Goal: Task Accomplishment & Management: Manage account settings

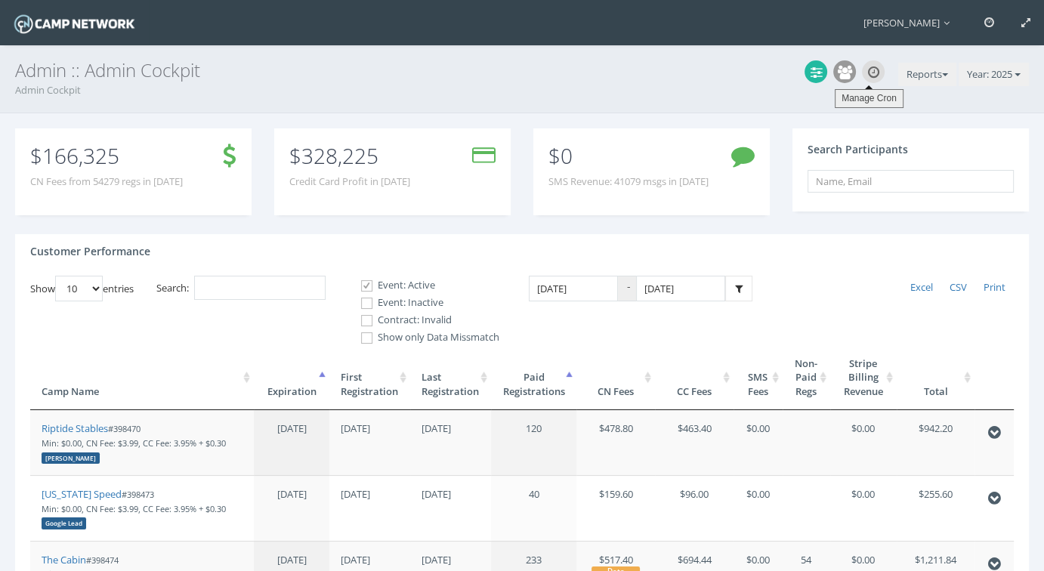
click at [871, 70] on icon at bounding box center [873, 73] width 11 height 14
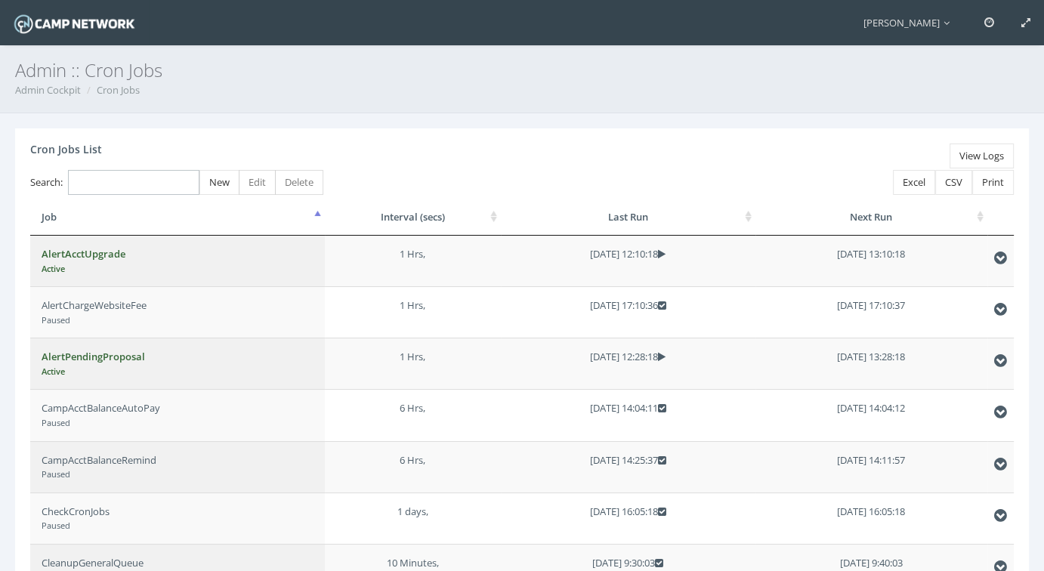
click at [139, 185] on input "Search:" at bounding box center [133, 182] width 131 height 25
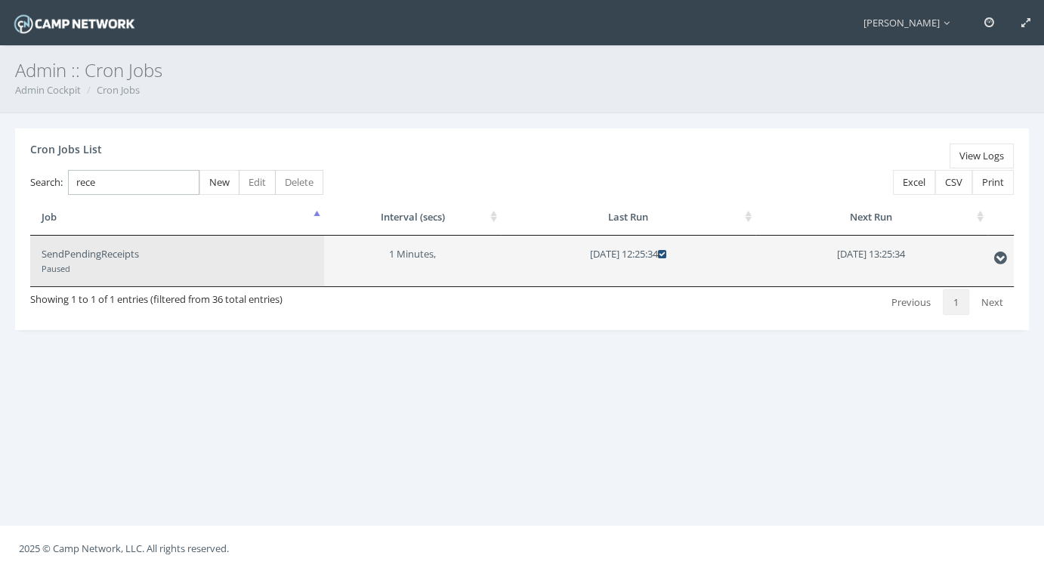
type input "rece"
click at [666, 254] on icon at bounding box center [662, 254] width 8 height 10
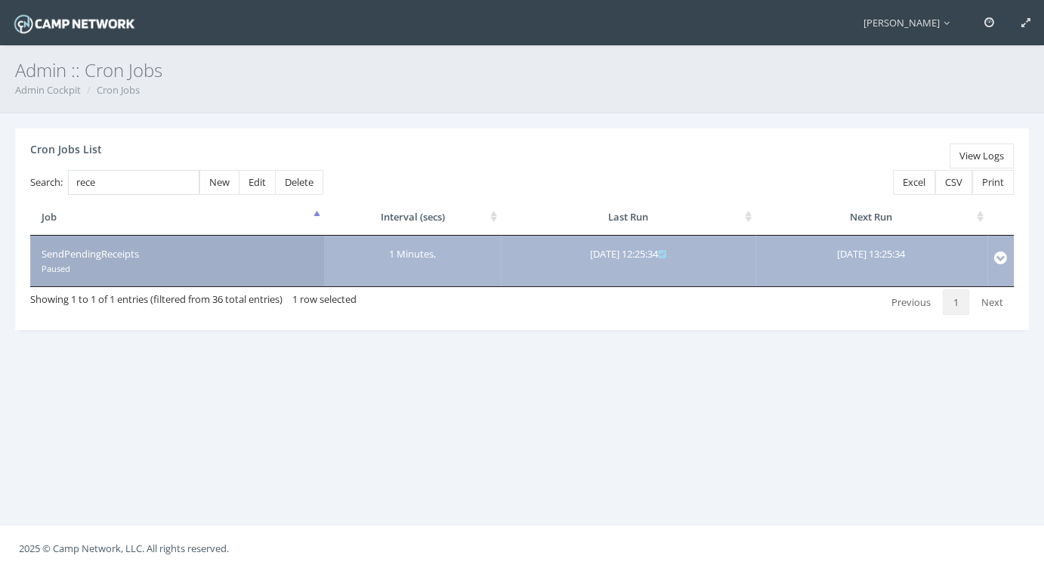
click at [76, 261] on td "SendPendingReceipts Paused" at bounding box center [177, 261] width 294 height 51
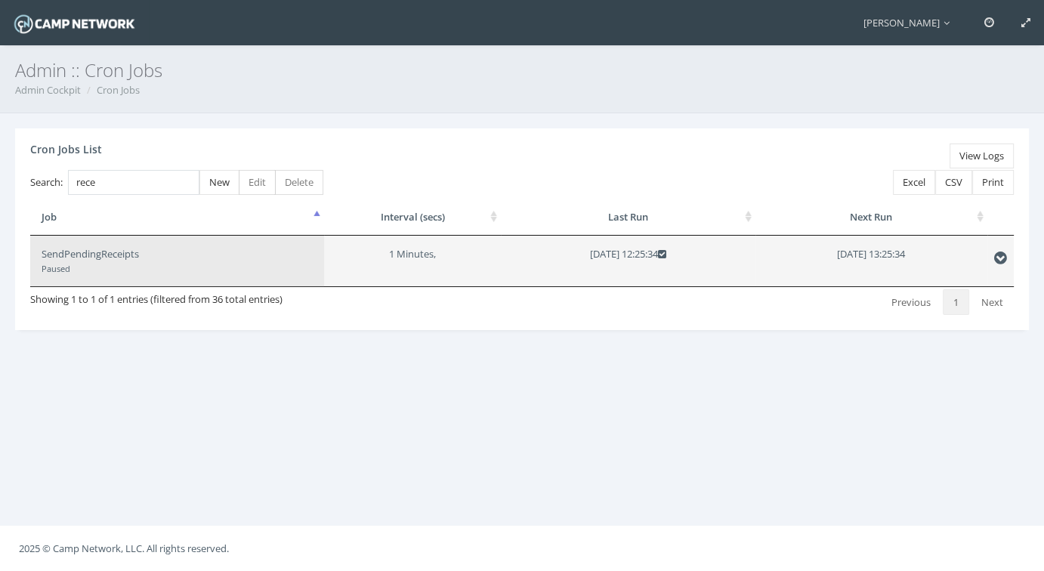
click at [191, 251] on td "SendPendingReceipts Paused" at bounding box center [177, 261] width 294 height 51
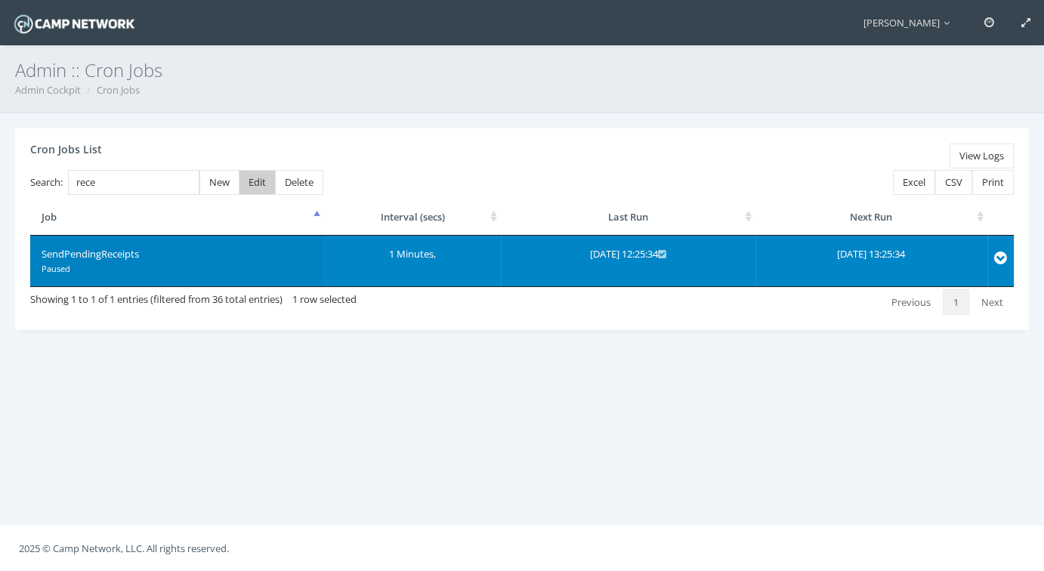
click at [248, 178] on span "Edit" at bounding box center [256, 182] width 17 height 14
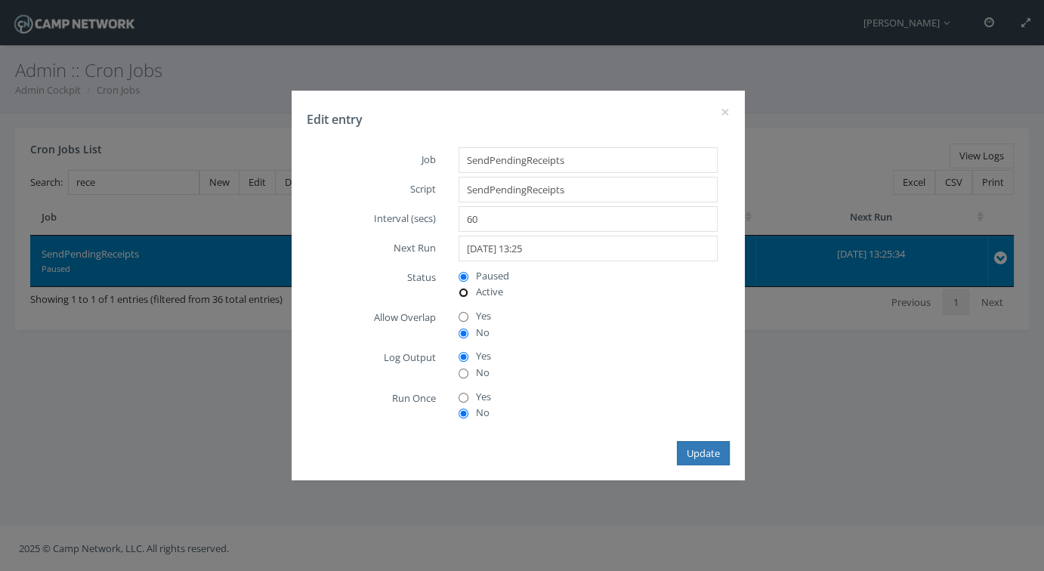
click at [464, 292] on input "Active" at bounding box center [463, 293] width 10 height 10
radio input "true"
click at [704, 460] on button "Update" at bounding box center [703, 453] width 53 height 25
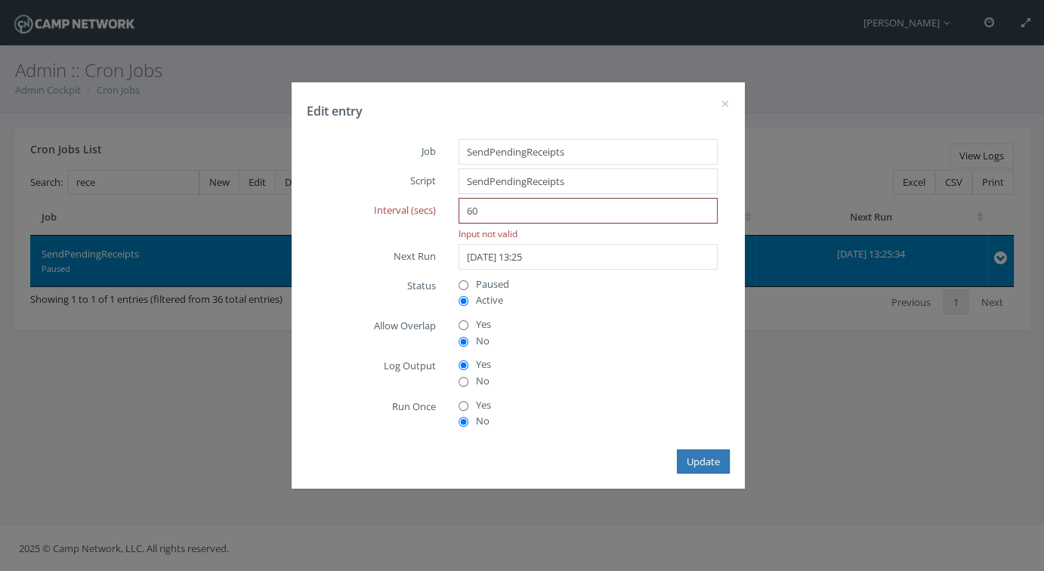
drag, startPoint x: 486, startPoint y: 209, endPoint x: 418, endPoint y: 211, distance: 68.0
click at [418, 211] on div "Interval (secs) 60 Multiple values The selected items contain different values …" at bounding box center [518, 221] width 423 height 46
click at [695, 462] on button "Update" at bounding box center [703, 461] width 53 height 25
click at [480, 207] on input "120" at bounding box center [587, 211] width 259 height 26
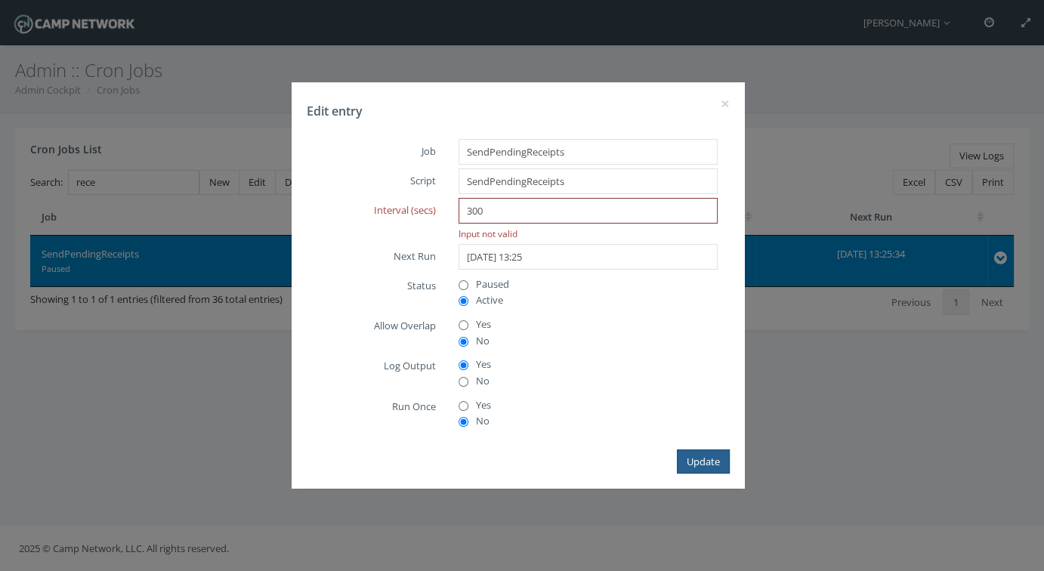
type input "300"
click at [702, 466] on button "Update" at bounding box center [703, 461] width 53 height 25
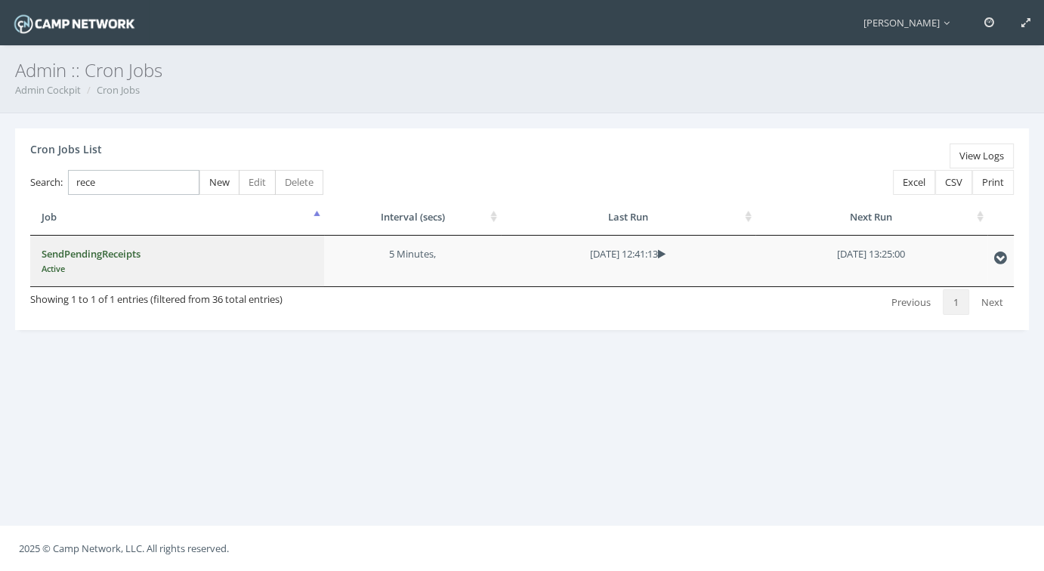
drag, startPoint x: 114, startPoint y: 177, endPoint x: 36, endPoint y: 176, distance: 77.8
click at [36, 176] on label "Search: rece" at bounding box center [114, 182] width 169 height 25
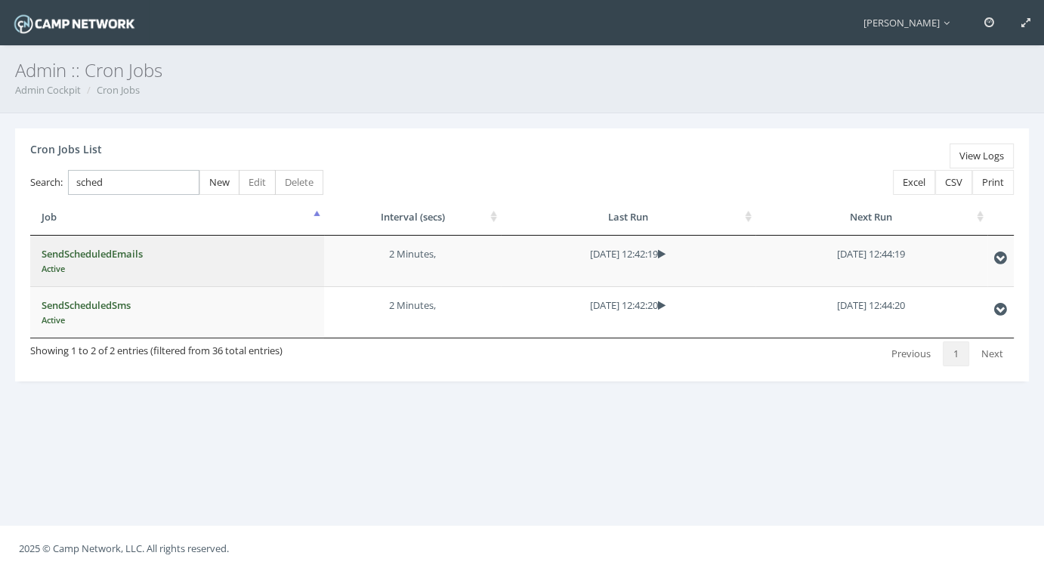
drag, startPoint x: 130, startPoint y: 183, endPoint x: 48, endPoint y: 179, distance: 81.6
click at [48, 179] on label "Search: sched" at bounding box center [114, 182] width 169 height 25
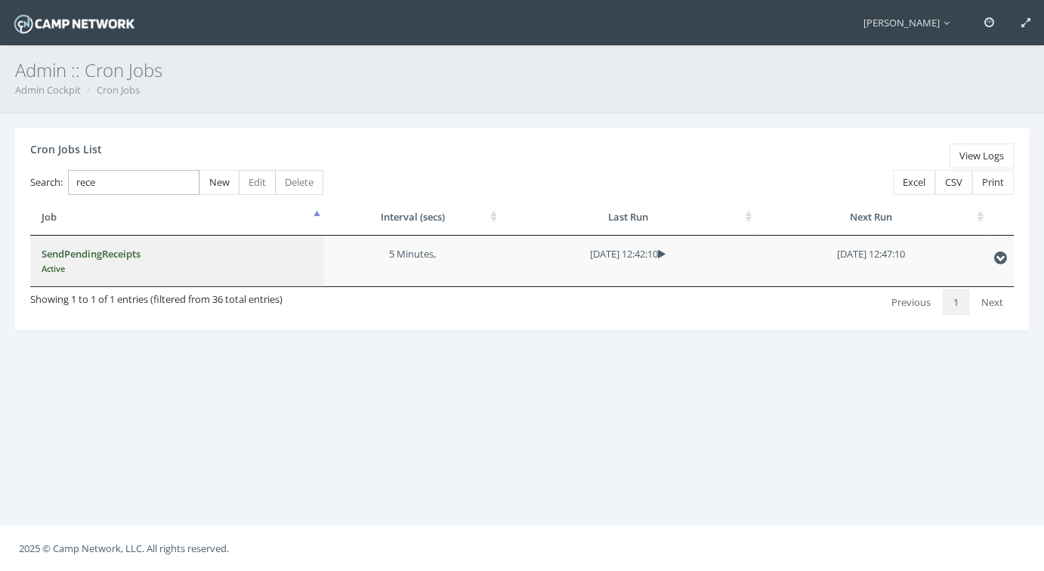
type input "rece"
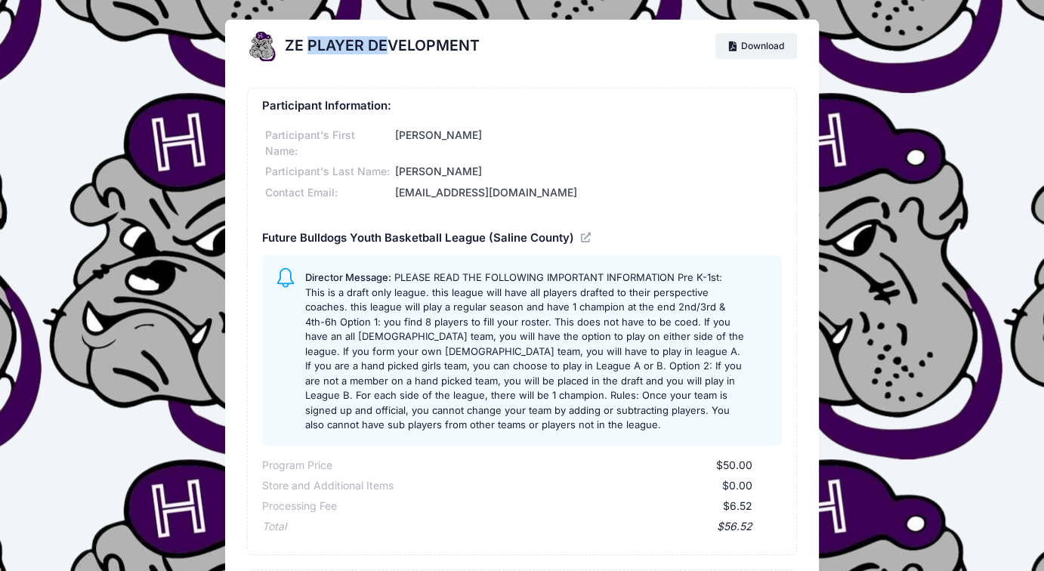
drag, startPoint x: 307, startPoint y: 42, endPoint x: 383, endPoint y: 40, distance: 75.6
click at [383, 40] on h2 "ZE PLAYER DEVELOPMENT" at bounding box center [382, 45] width 195 height 17
click at [399, 40] on h2 "ZE PLAYER DEVELOPMENT" at bounding box center [382, 45] width 195 height 17
click at [729, 47] on icon at bounding box center [735, 47] width 12 height 0
click at [657, 119] on div "Participant Information: Participant's First Name: Boyd Participant's Last Name…" at bounding box center [521, 144] width 519 height 113
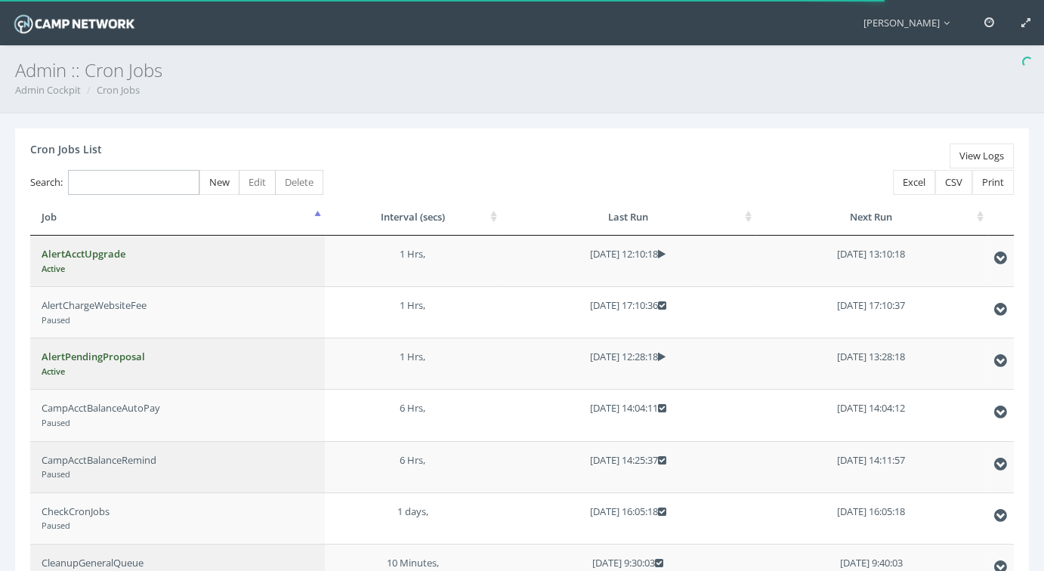
click at [147, 176] on input "Search:" at bounding box center [133, 182] width 131 height 25
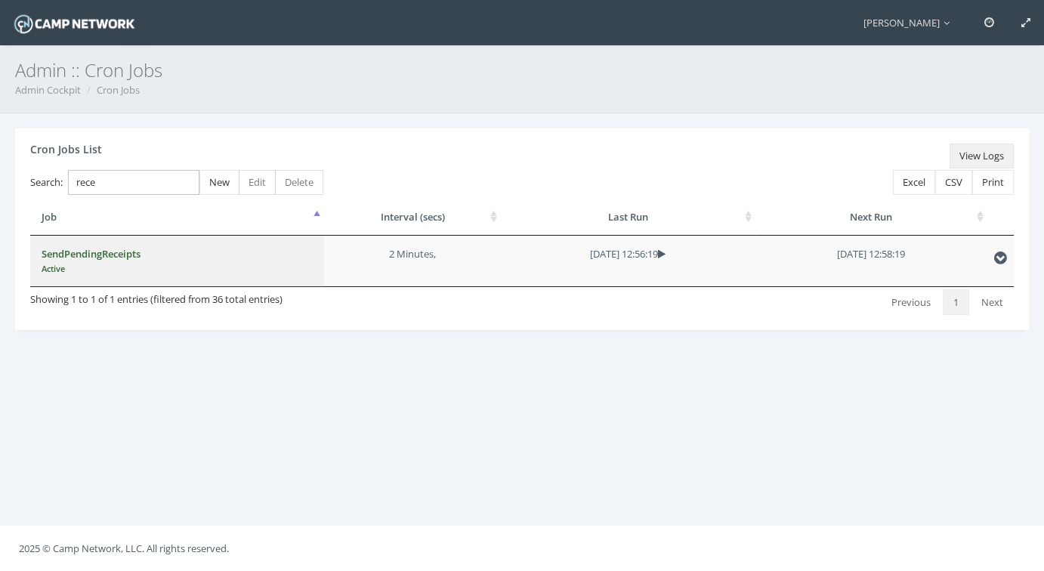
type input "rece"
click at [968, 155] on link "View Logs" at bounding box center [981, 155] width 64 height 25
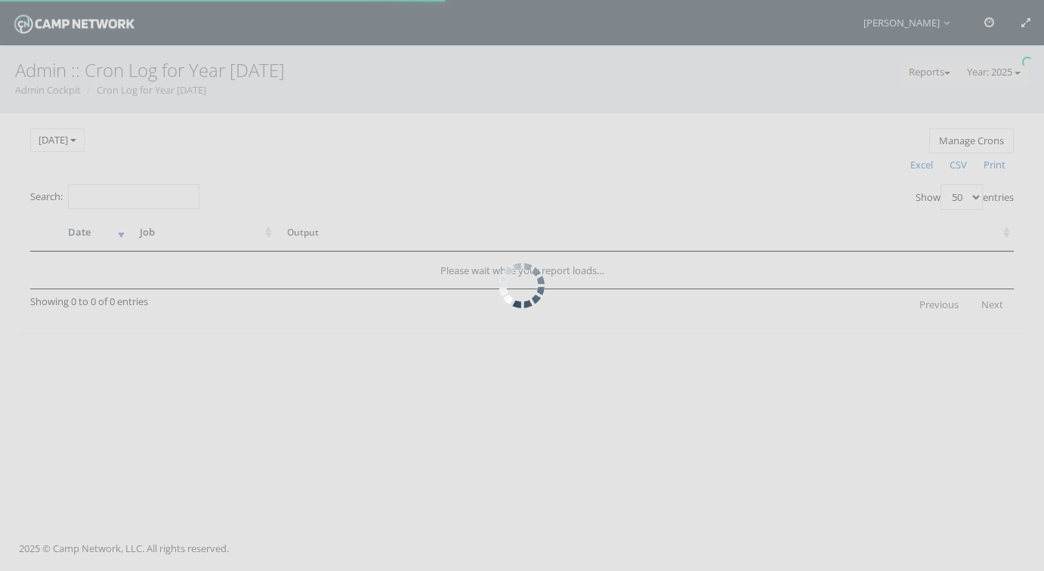
select select "50"
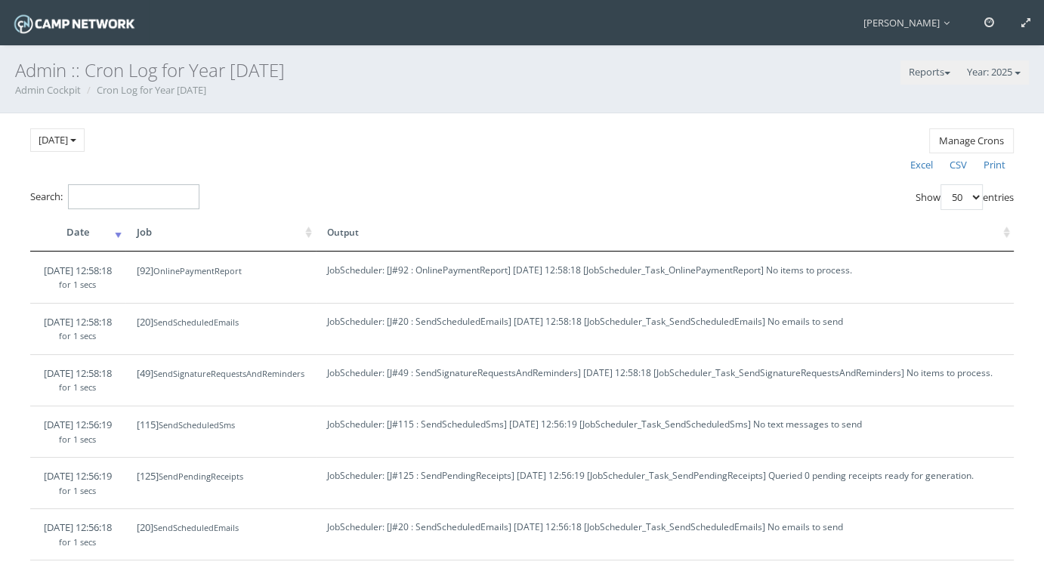
click at [167, 199] on input "Search:" at bounding box center [133, 196] width 131 height 25
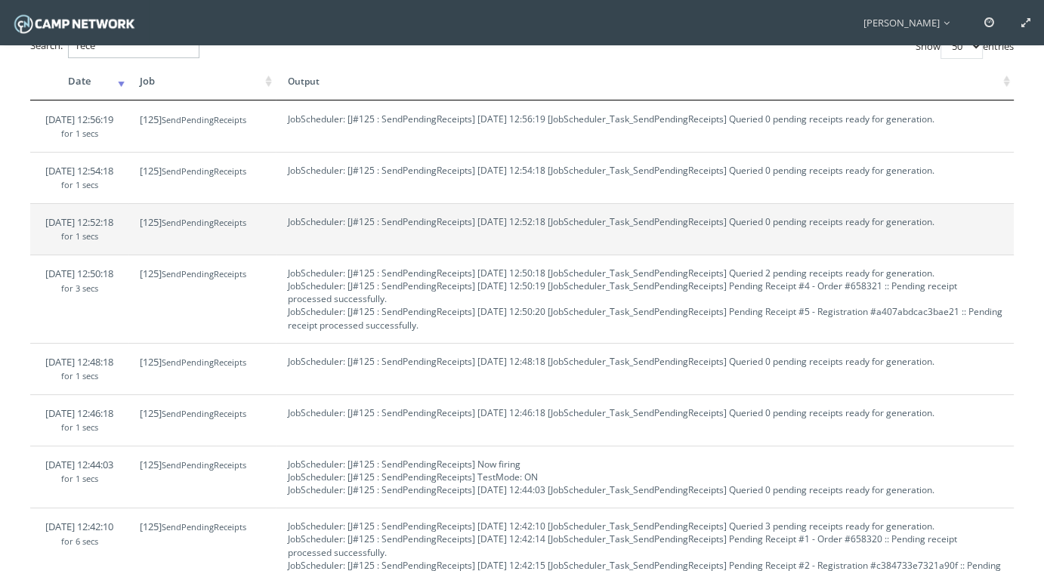
scroll to position [76, 0]
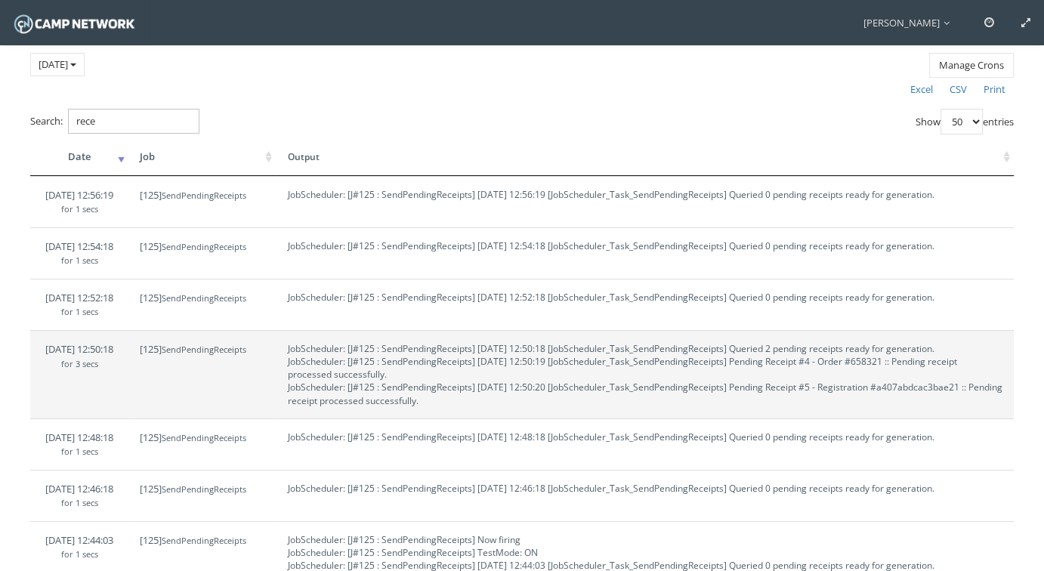
type input "rece"
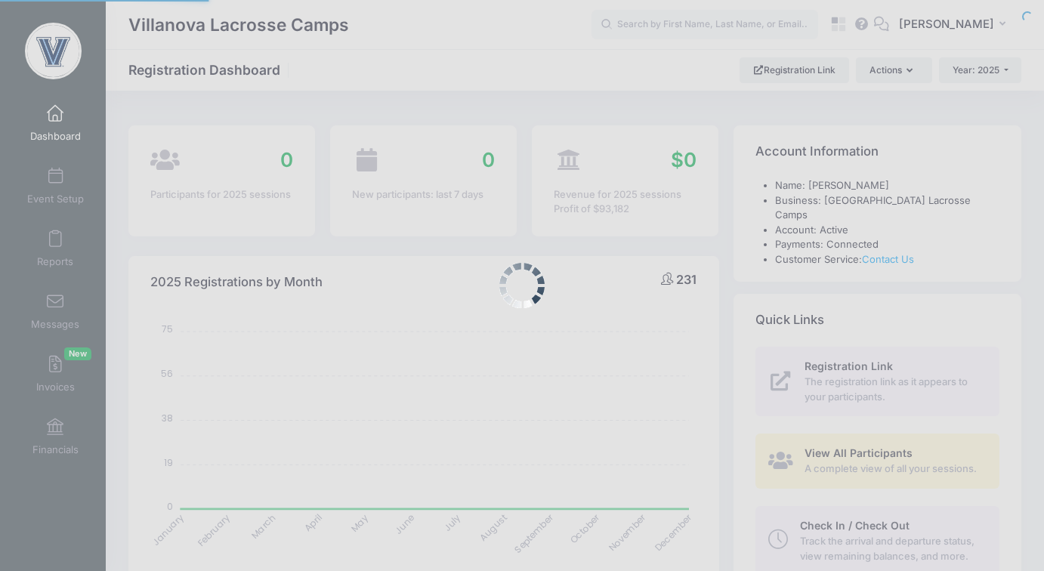
select select
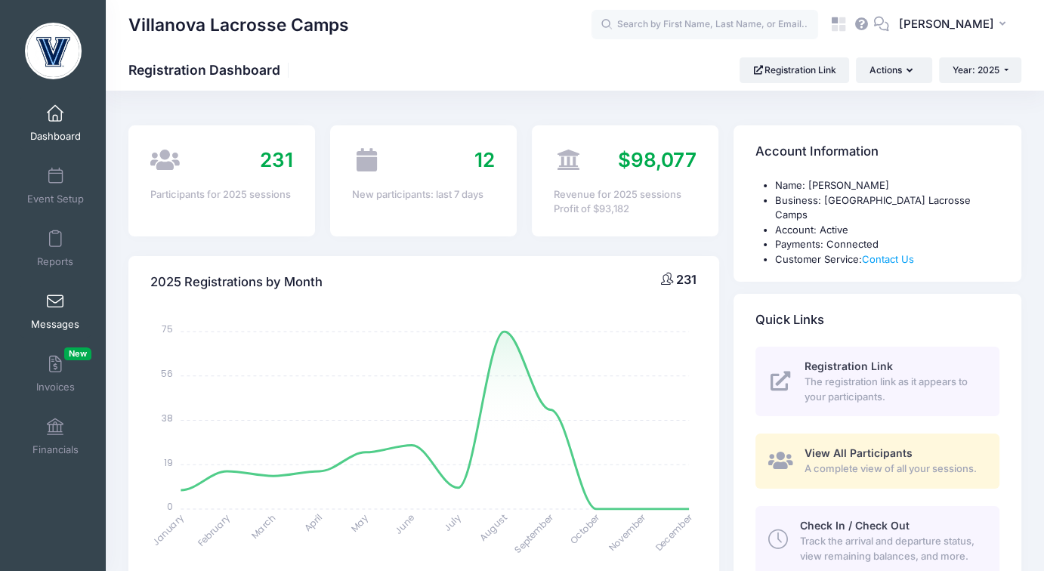
click at [39, 322] on span "Messages" at bounding box center [55, 324] width 48 height 13
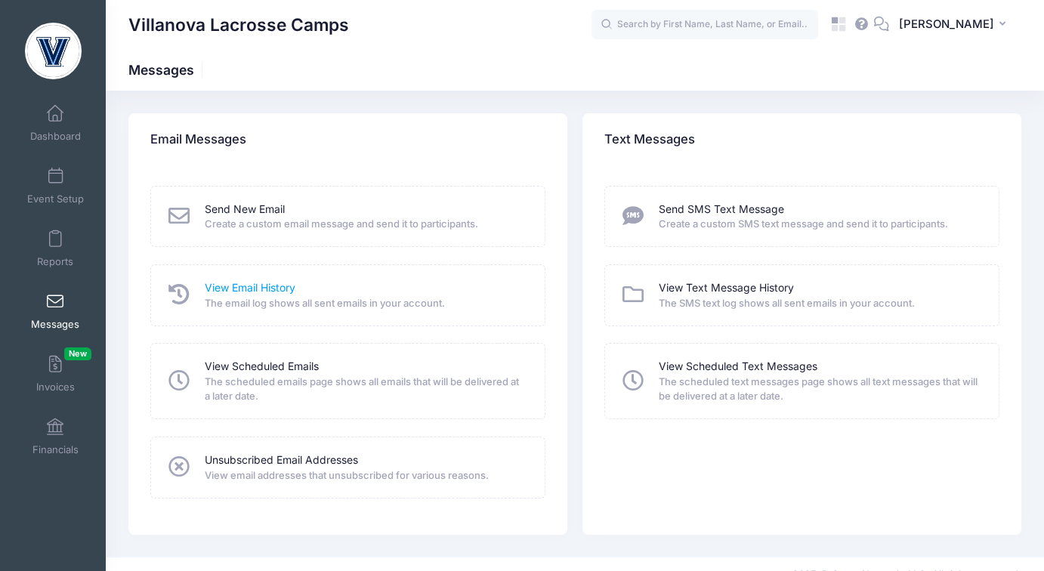
click at [254, 288] on link "View Email History" at bounding box center [250, 288] width 91 height 16
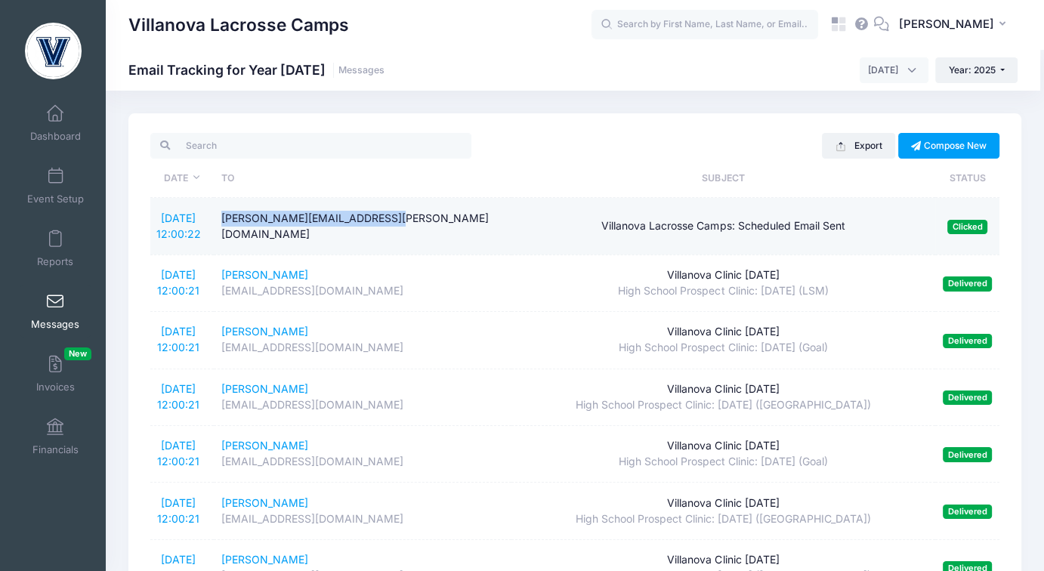
drag, startPoint x: 224, startPoint y: 227, endPoint x: 411, endPoint y: 230, distance: 187.3
click at [411, 230] on div "michael.corrado@villanova.edu" at bounding box center [362, 227] width 282 height 32
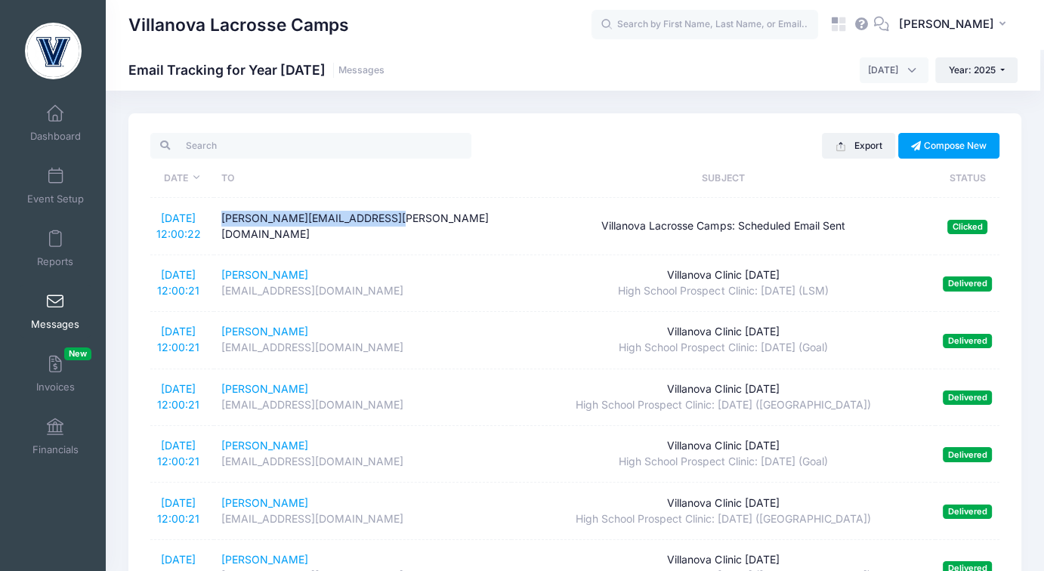
copy div "michael.corrado@villanova.edu"
click at [328, 146] on input "search" at bounding box center [310, 146] width 321 height 26
paste input "michael.corrado@villanova.edu"
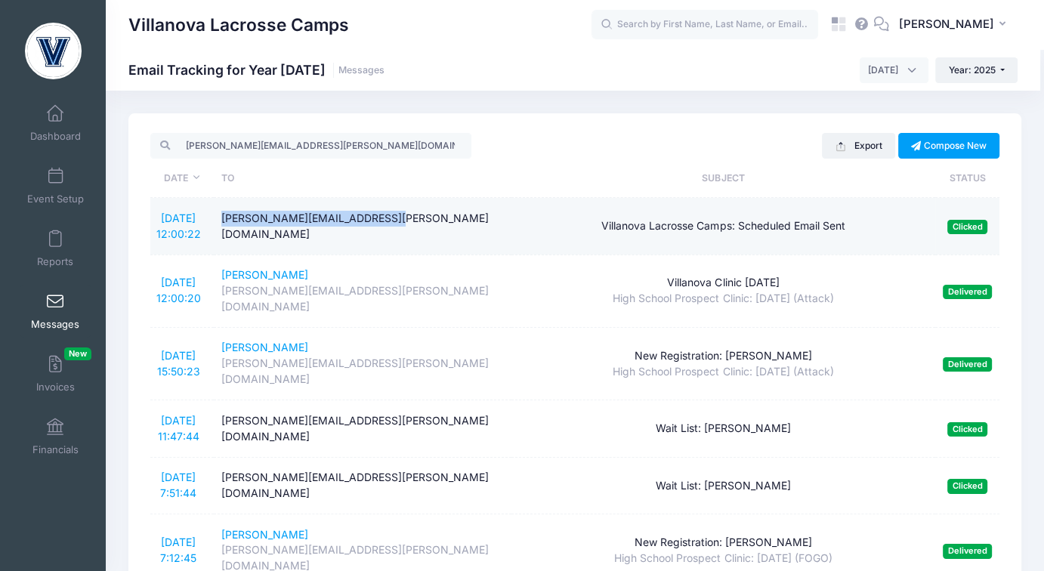
drag, startPoint x: 387, startPoint y: 229, endPoint x: 214, endPoint y: 230, distance: 172.9
click at [214, 230] on td "michael.corrado@villanova.edu" at bounding box center [362, 226] width 297 height 57
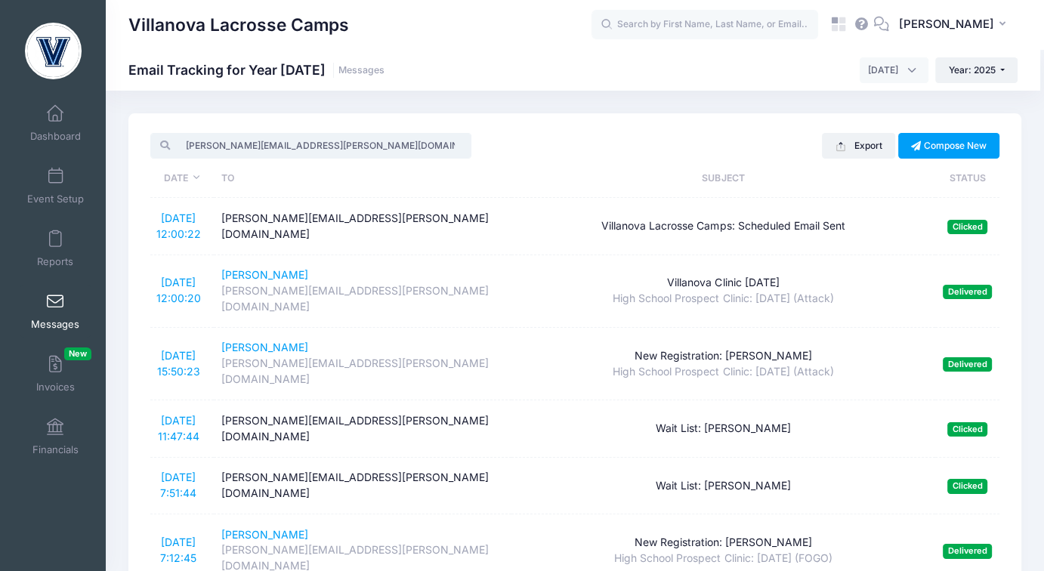
drag, startPoint x: 348, startPoint y: 142, endPoint x: 163, endPoint y: 149, distance: 185.1
click at [163, 149] on div "michael.corrado@villanova.edu" at bounding box center [310, 146] width 321 height 26
paste input "carstensnyder@gmail.com"
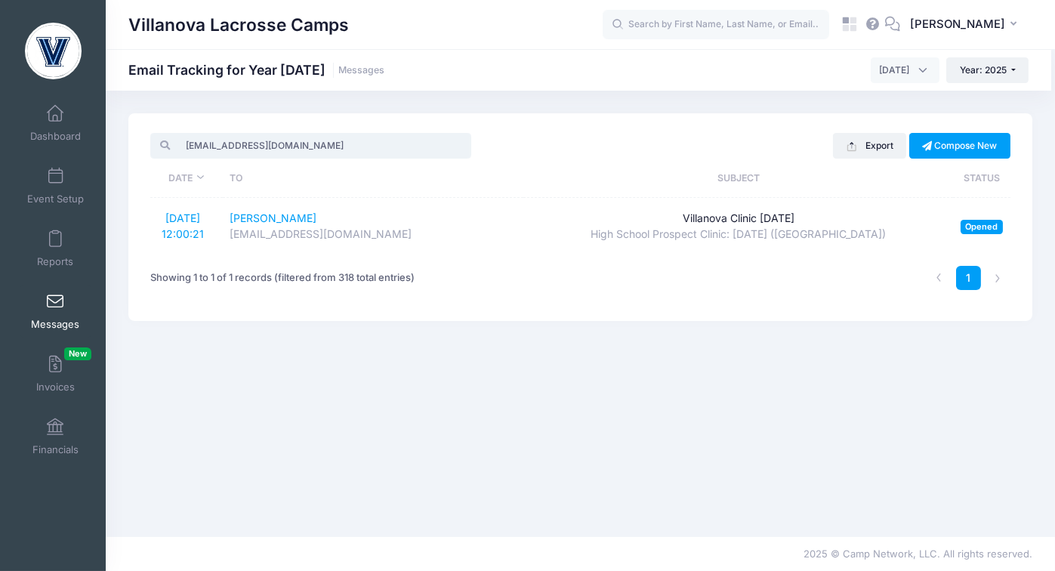
drag, startPoint x: 304, startPoint y: 153, endPoint x: 151, endPoint y: 147, distance: 152.7
click at [151, 147] on div "carstensnyder@gmail.com" at bounding box center [310, 146] width 321 height 26
paste input "josephtlee08"
type input "josephtlee08@gmail.com"
click at [457, 145] on input "josephtlee08@gmail.com" at bounding box center [310, 146] width 321 height 26
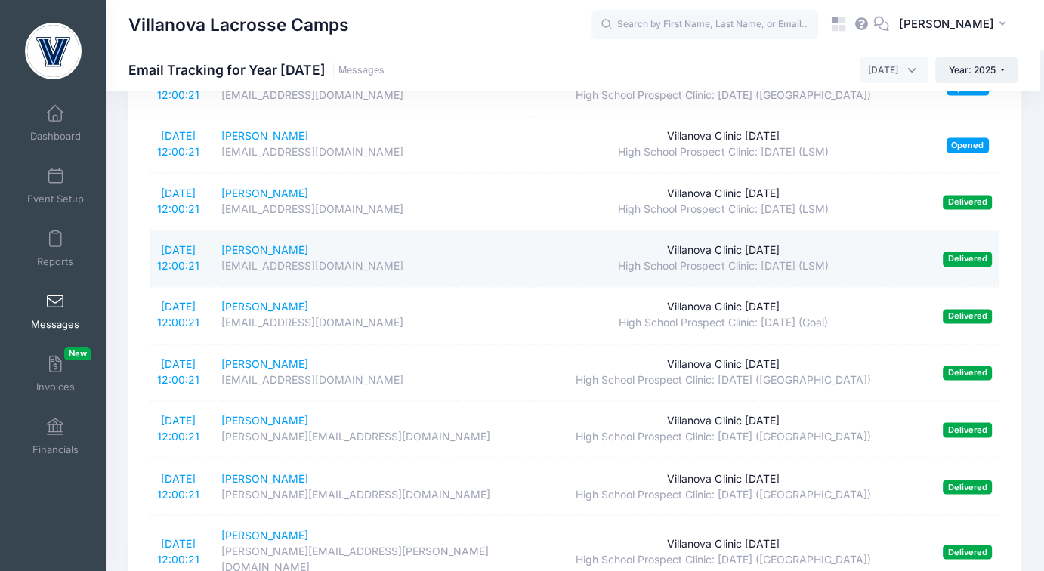
scroll to position [2341, 0]
